Goal: Task Accomplishment & Management: Manage account settings

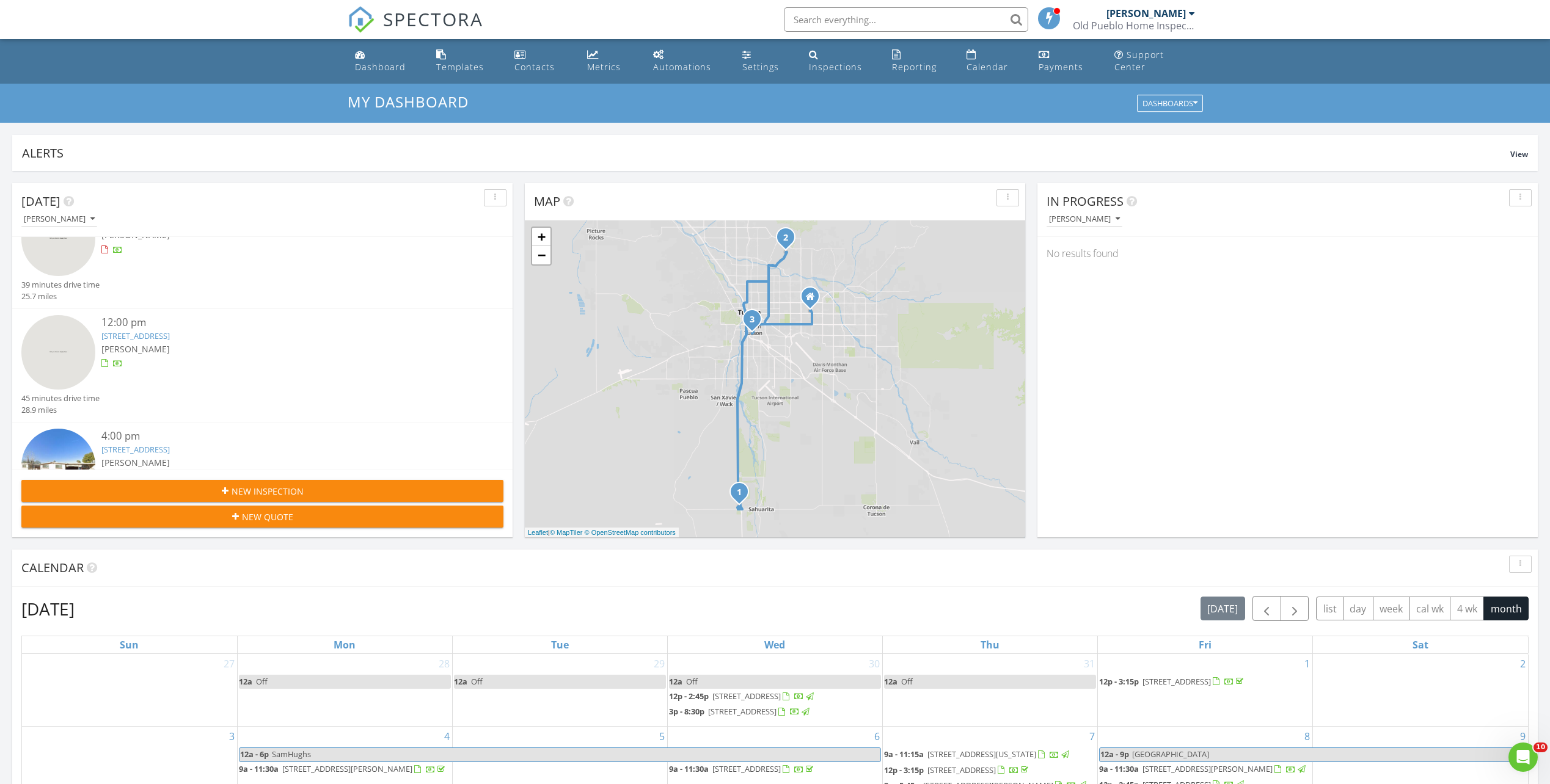
scroll to position [103, 0]
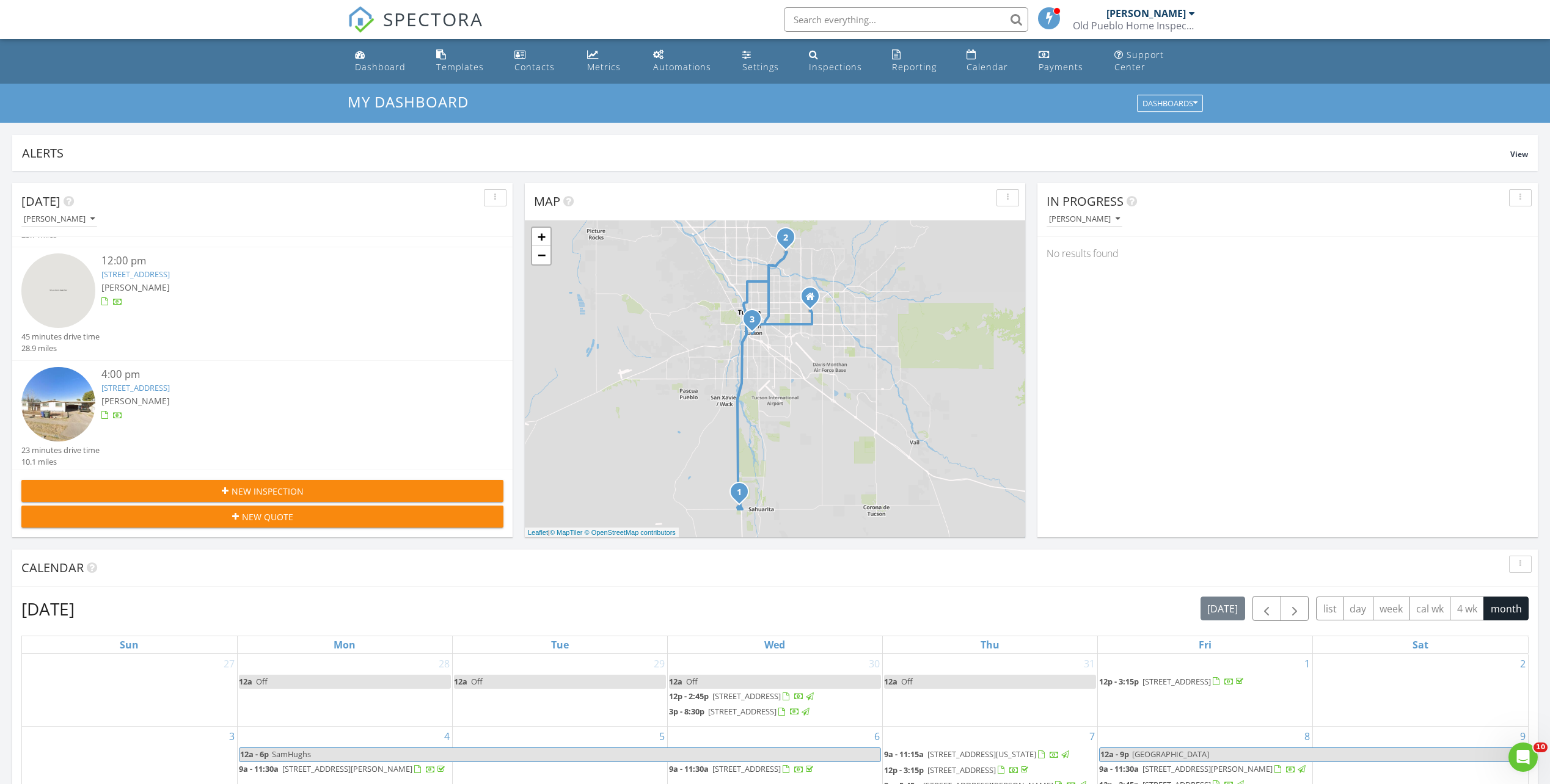
click at [170, 382] on link "[STREET_ADDRESS]" at bounding box center [135, 387] width 69 height 11
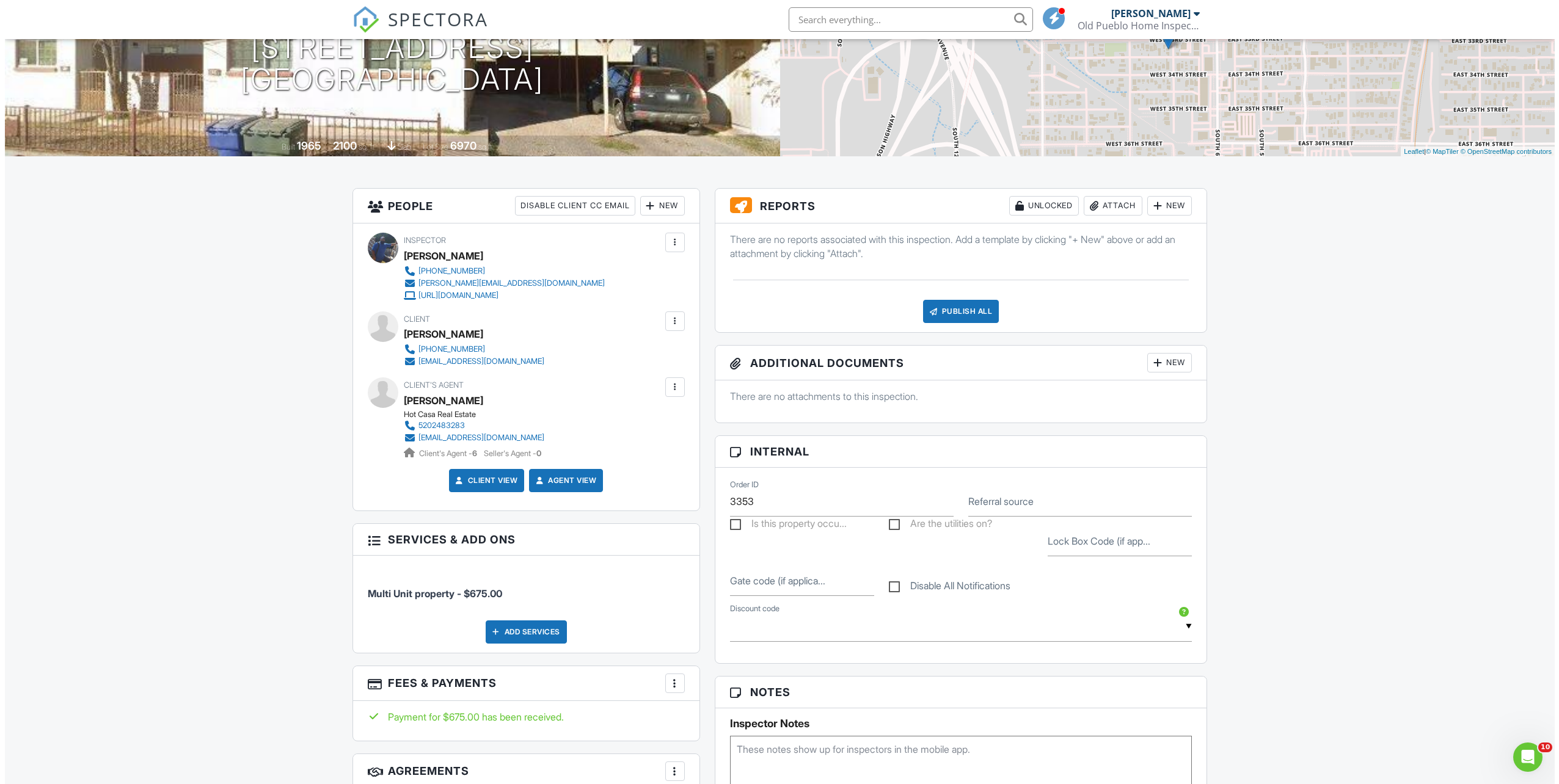
scroll to position [168, 0]
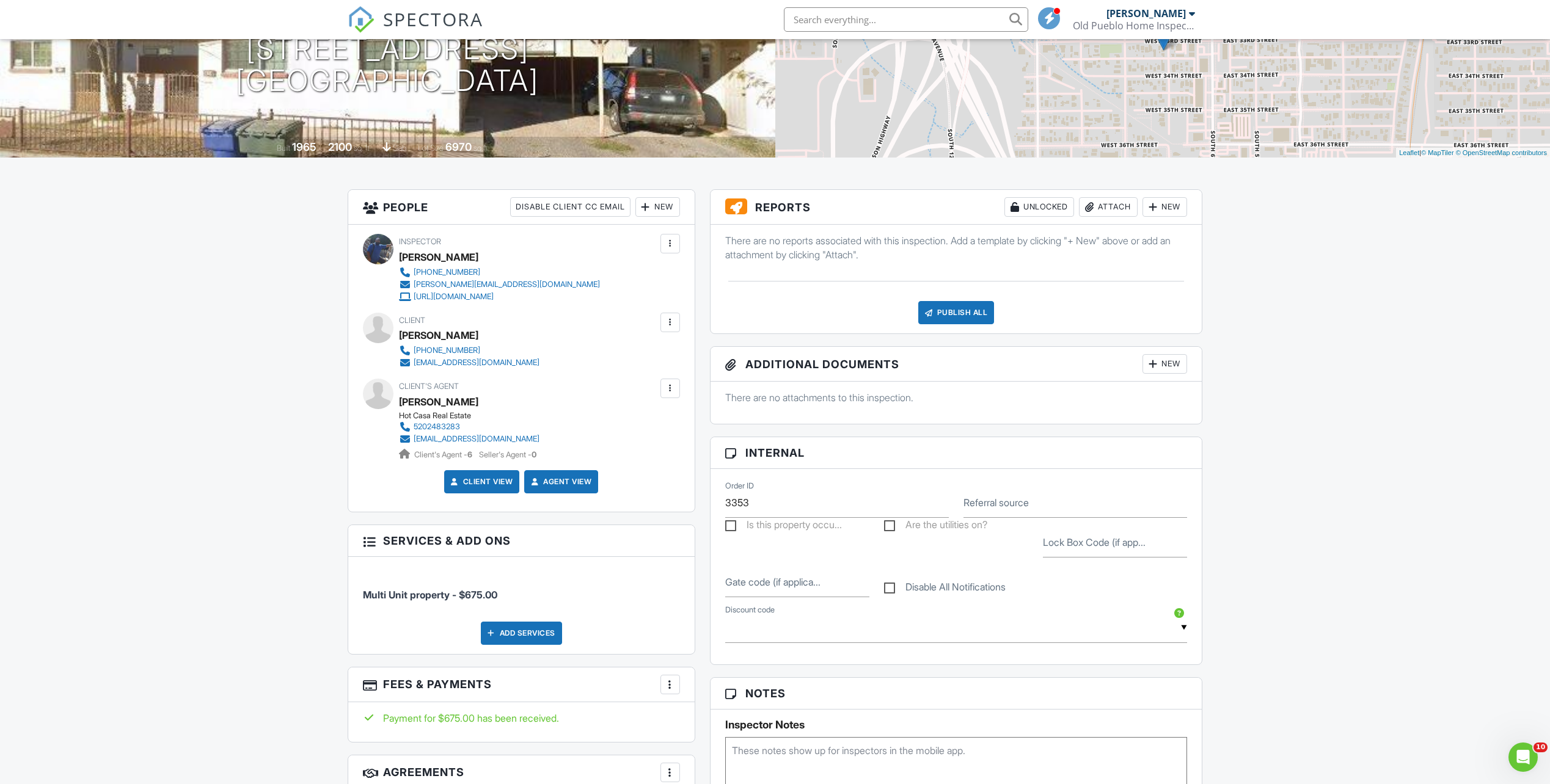
click at [1157, 213] on div at bounding box center [1153, 207] width 12 height 12
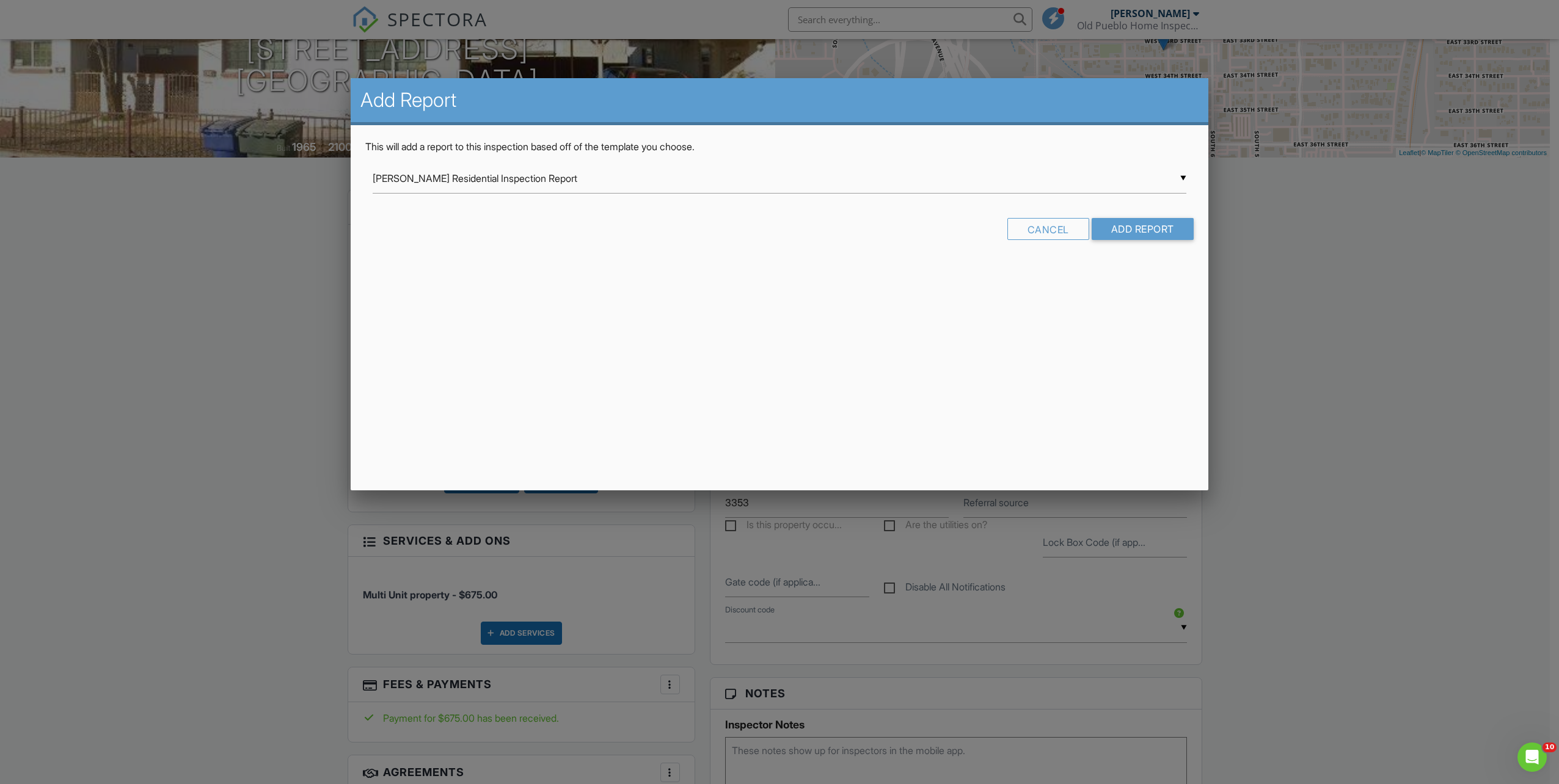
click at [583, 171] on div "▼ Cochran Residential Inspection Report Cochran Residential Inspection Report G…" at bounding box center [779, 178] width 813 height 30
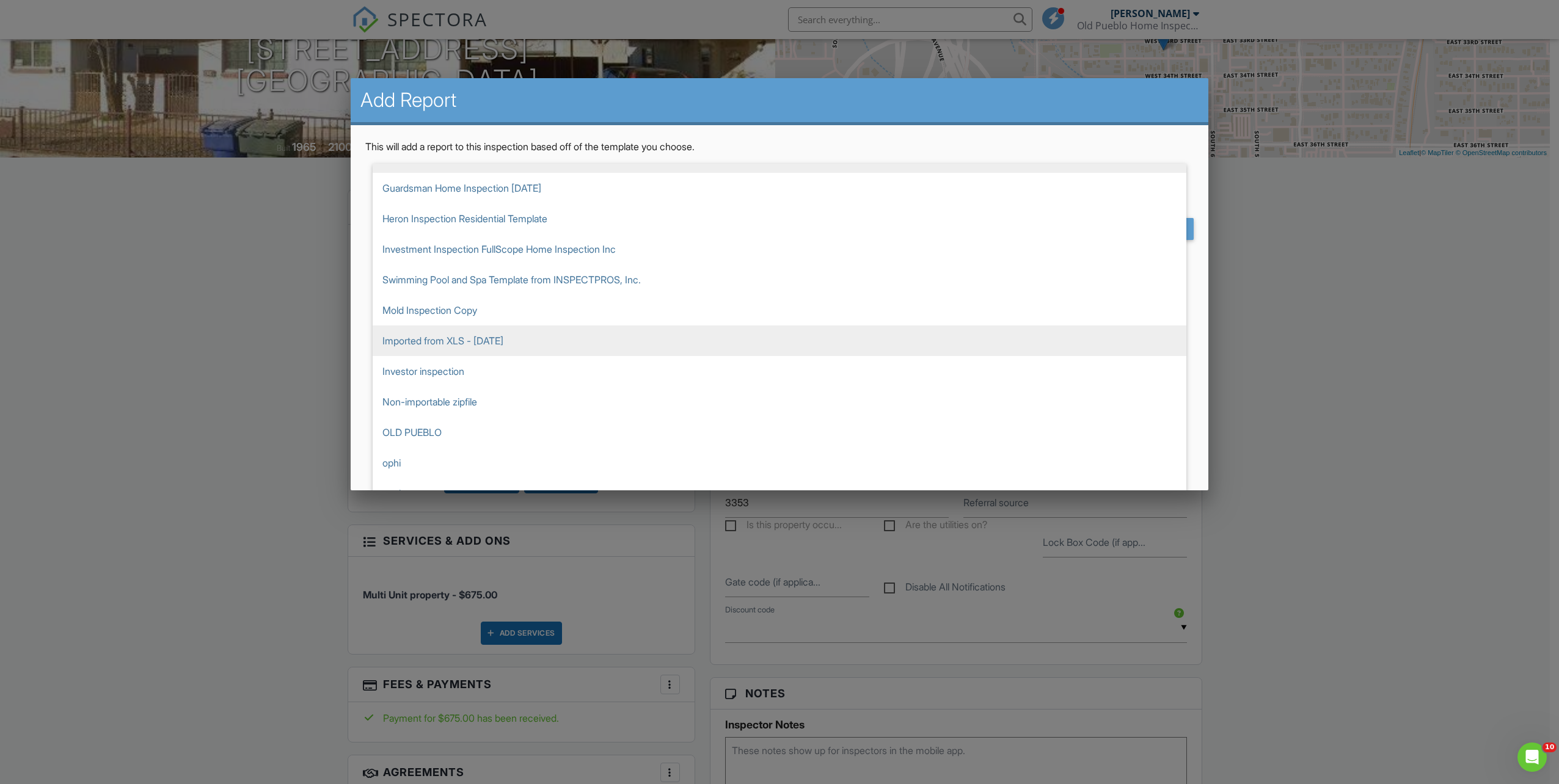
scroll to position [31, 0]
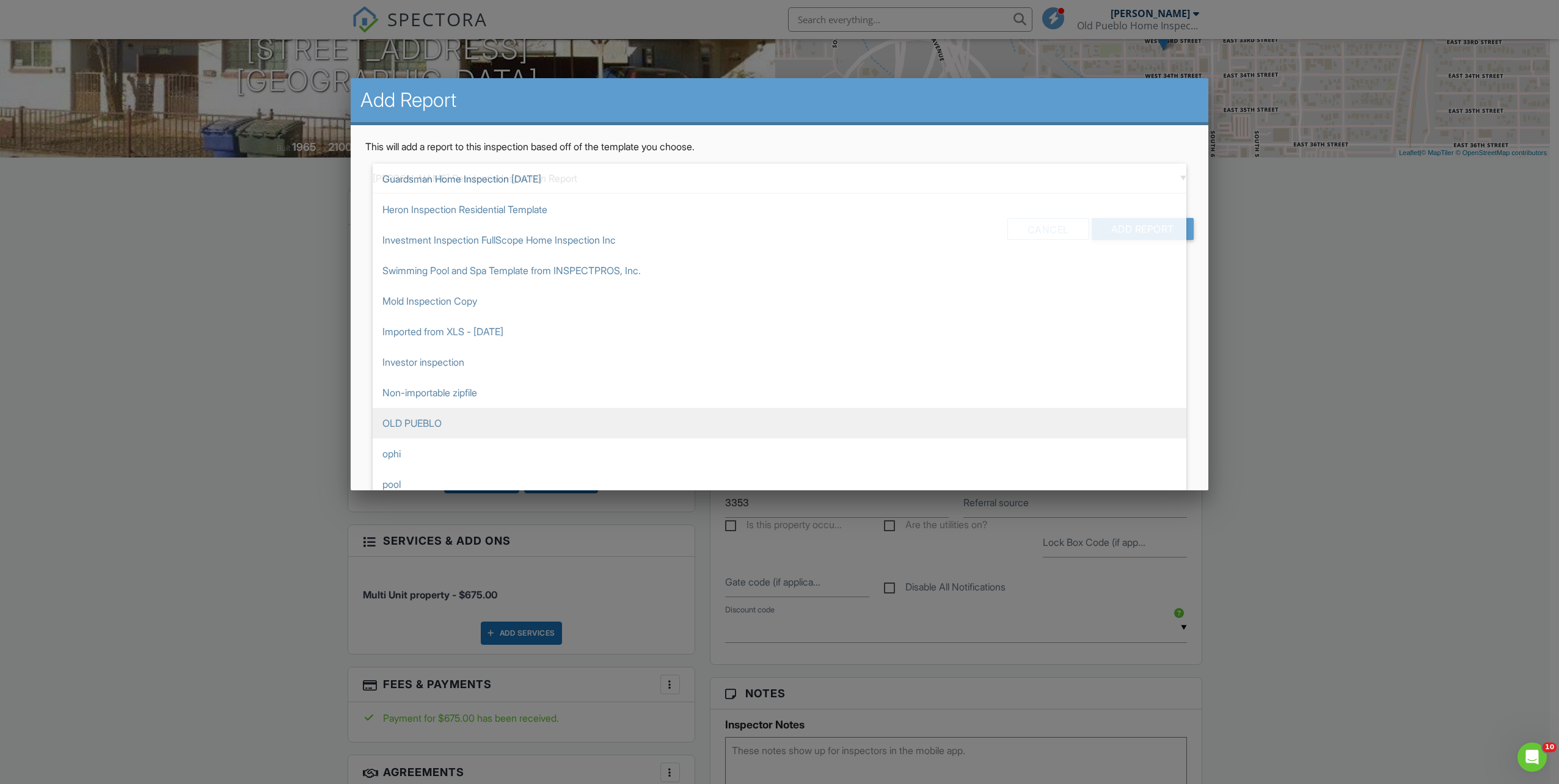
click at [458, 420] on span "OLD PUEBLO" at bounding box center [779, 423] width 813 height 31
type input "OLD PUEBLO"
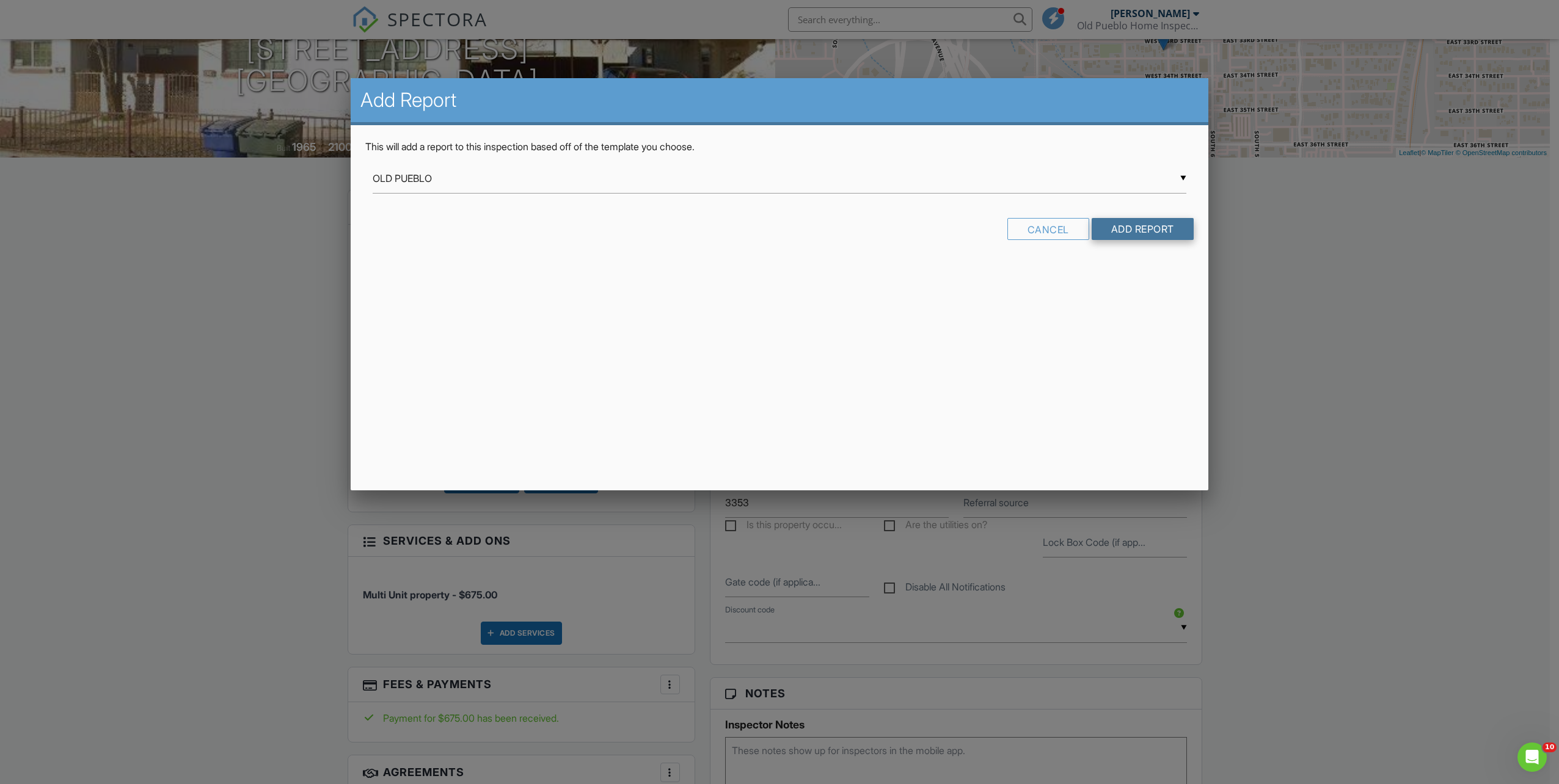
click at [1150, 226] on input "Add Report" at bounding box center [1142, 229] width 102 height 22
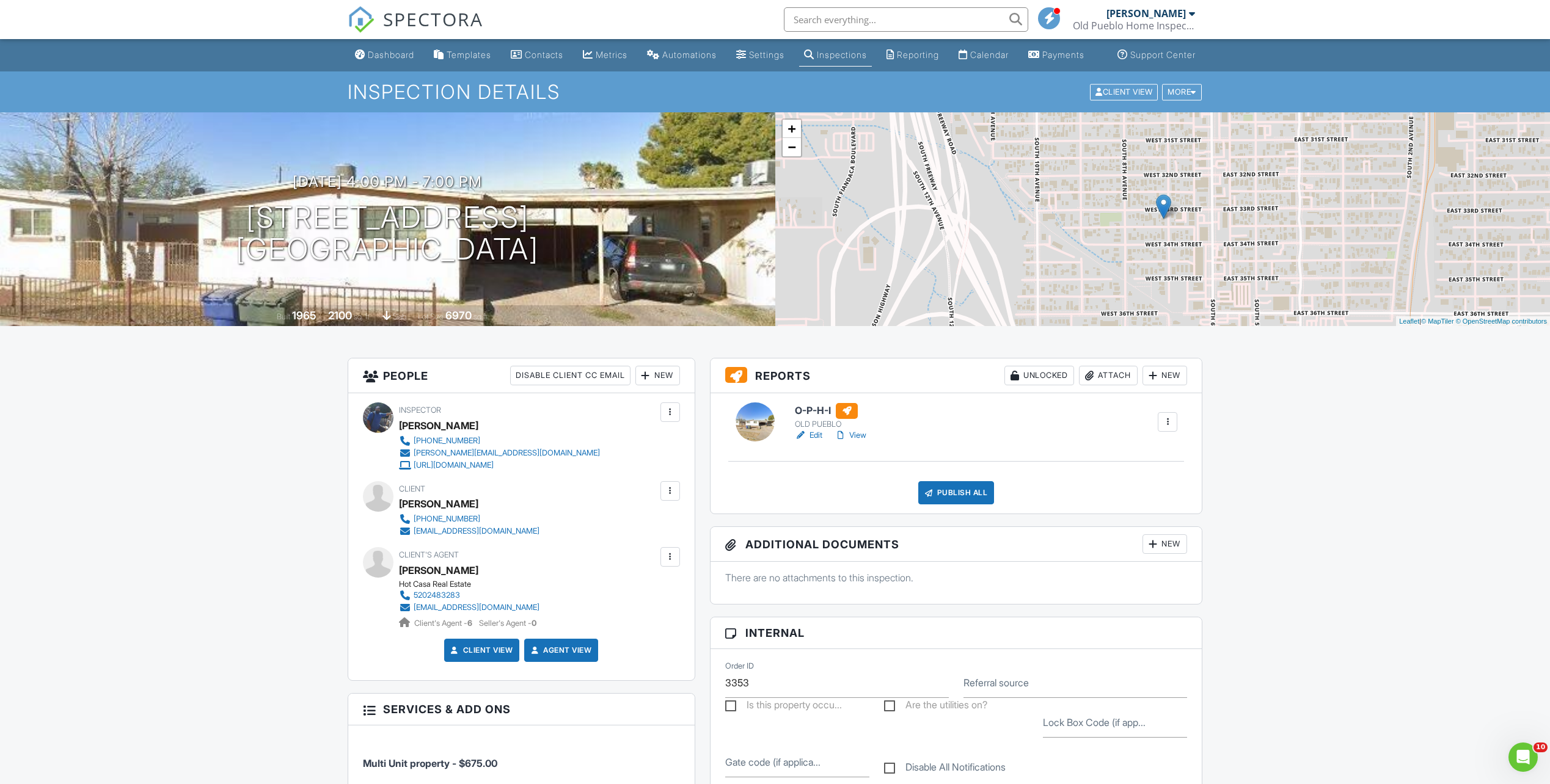
click at [809, 442] on link "Edit" at bounding box center [809, 435] width 28 height 12
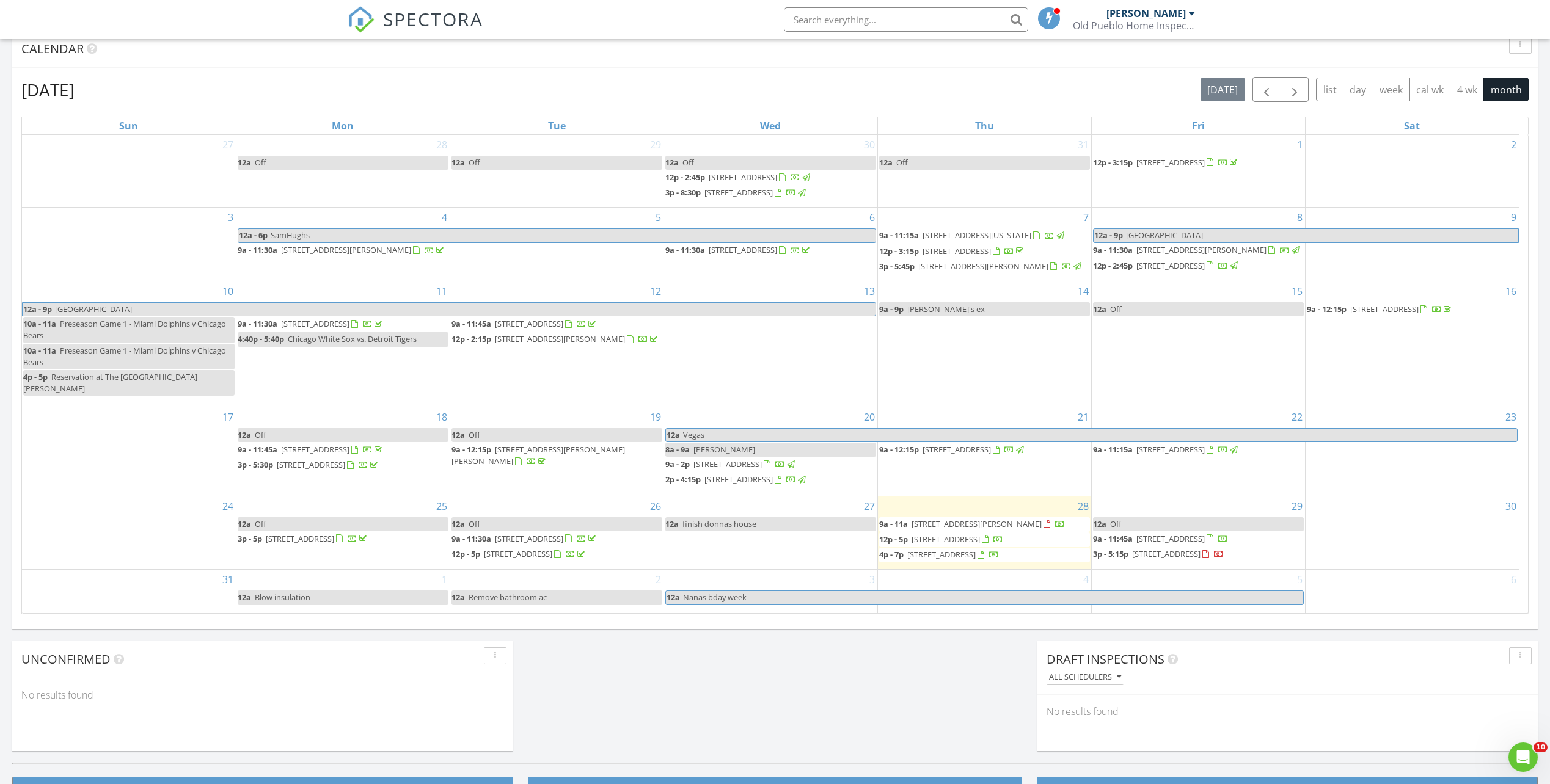
scroll to position [550, 0]
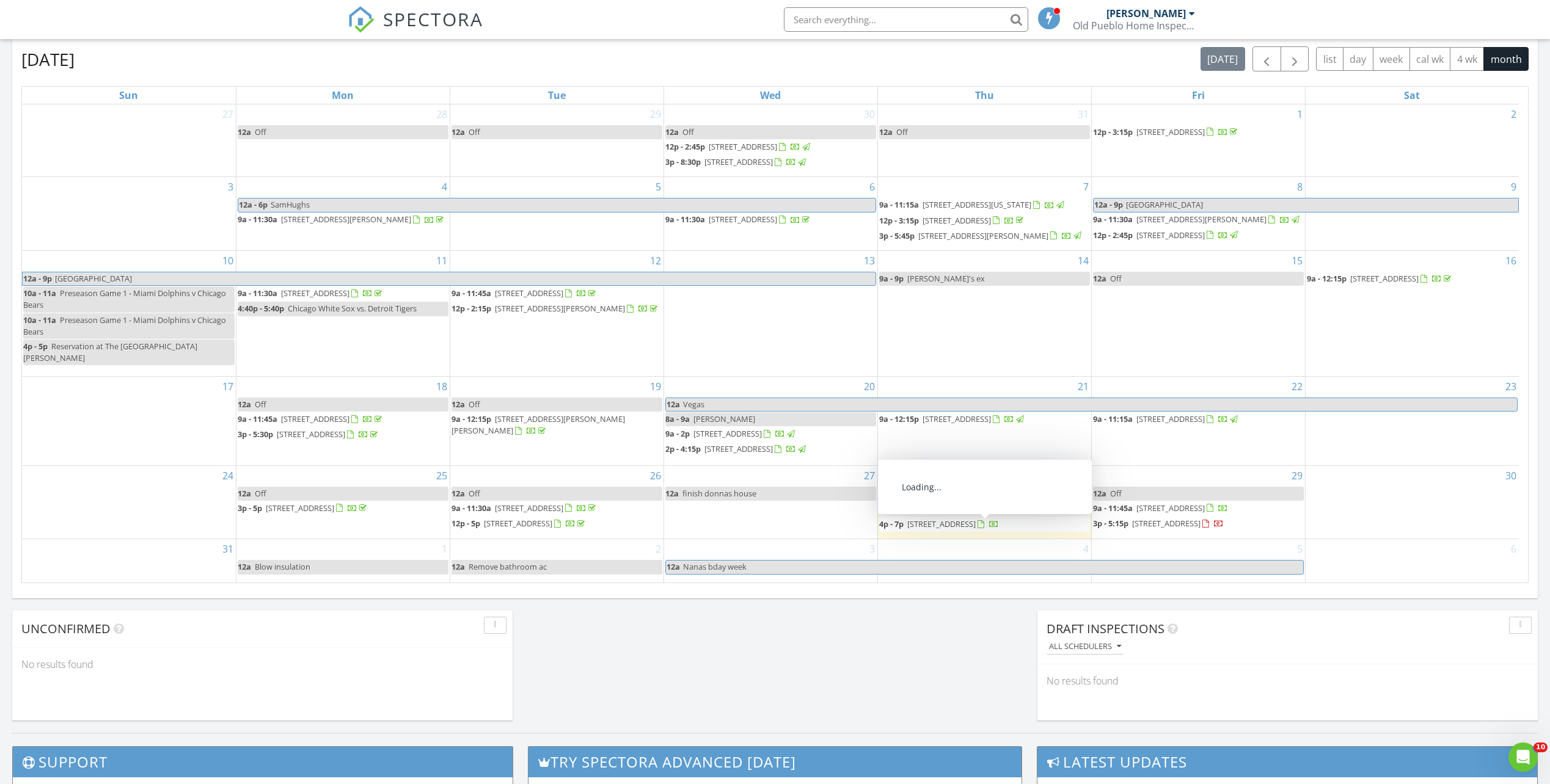
click at [952, 530] on span "2300 S 7th Ave, Tucson 85713" at bounding box center [941, 524] width 69 height 11
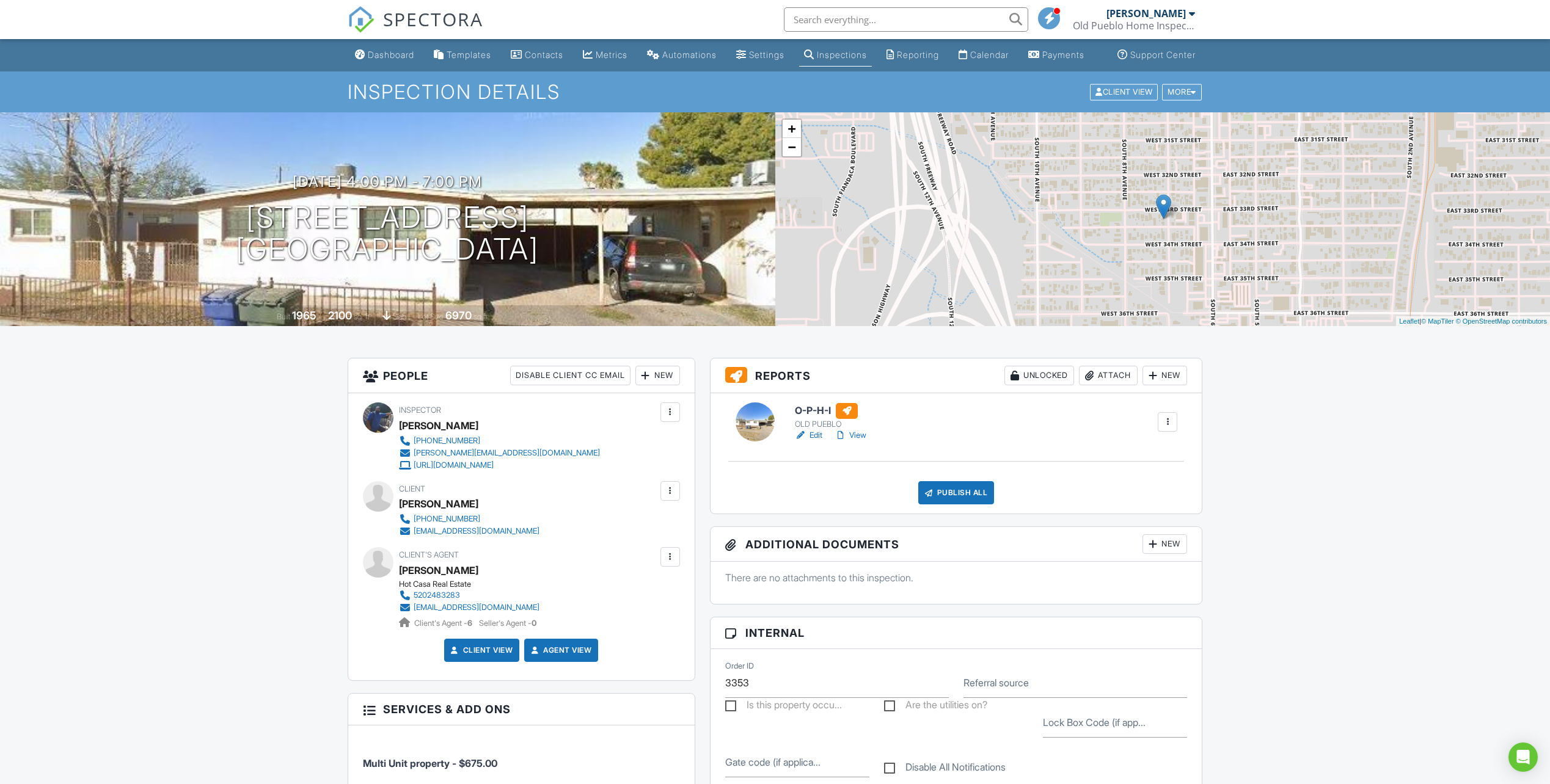
click at [809, 442] on link "Edit" at bounding box center [809, 435] width 28 height 12
